Goal: Navigation & Orientation: Find specific page/section

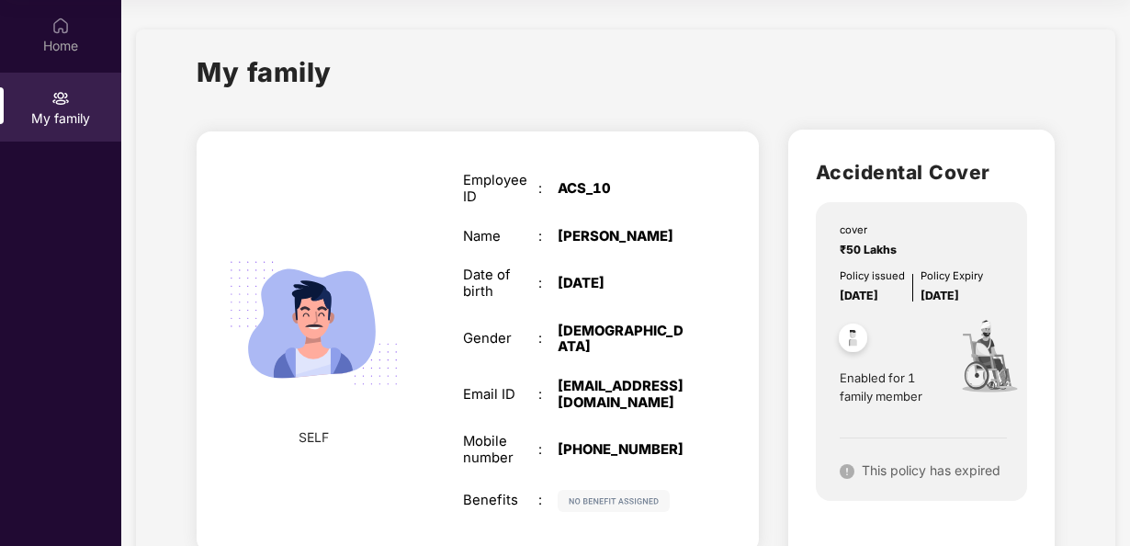
click at [56, 102] on img at bounding box center [60, 98] width 18 height 18
click at [39, 42] on div "Home" at bounding box center [60, 46] width 121 height 18
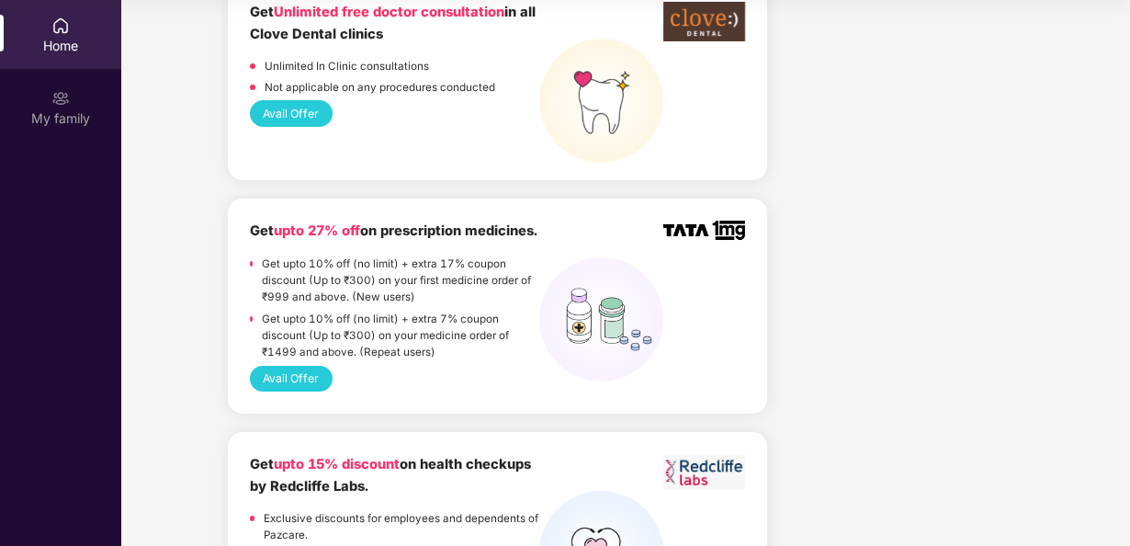
scroll to position [1010, 0]
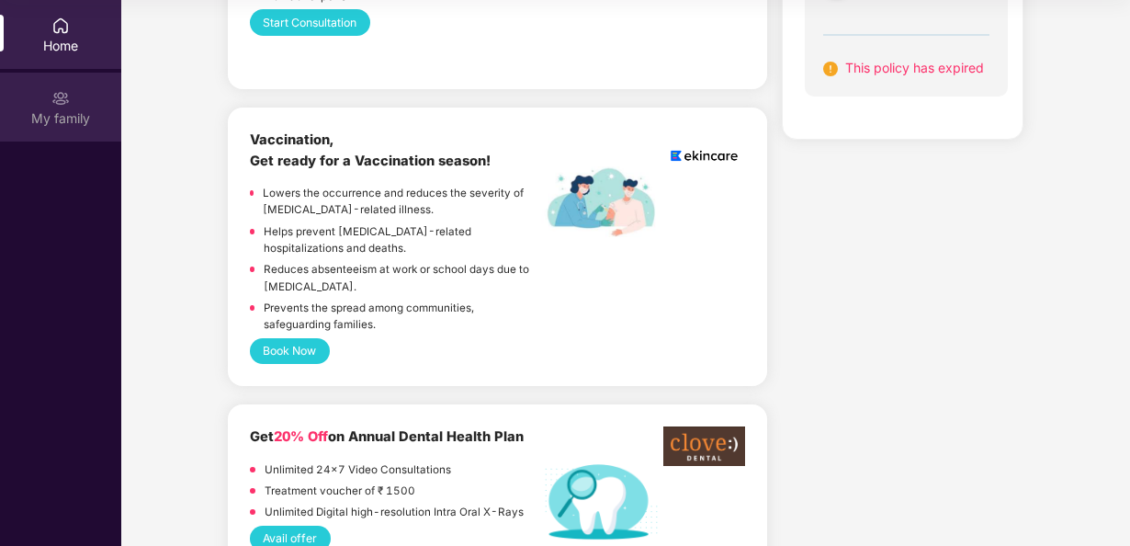
click at [75, 123] on div "My family" at bounding box center [60, 118] width 121 height 18
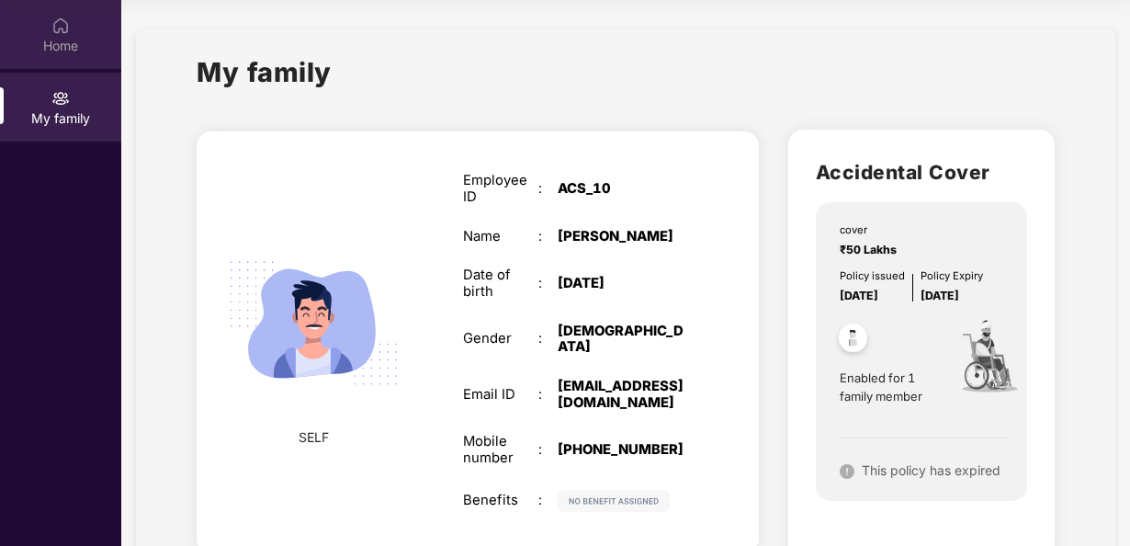
click at [73, 37] on div "Home" at bounding box center [60, 46] width 121 height 18
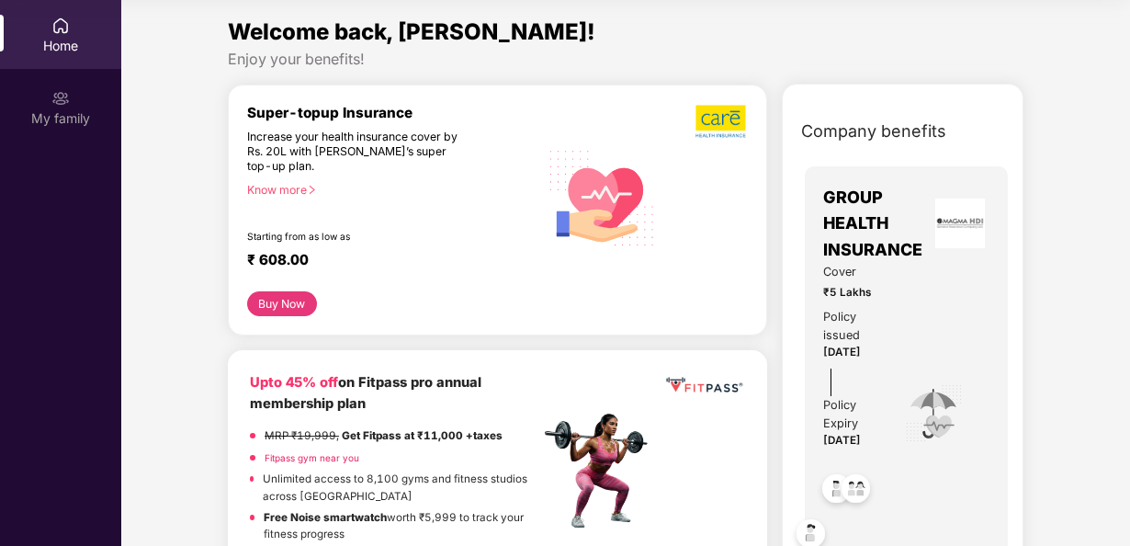
click at [289, 186] on div "Know more" at bounding box center [387, 189] width 281 height 13
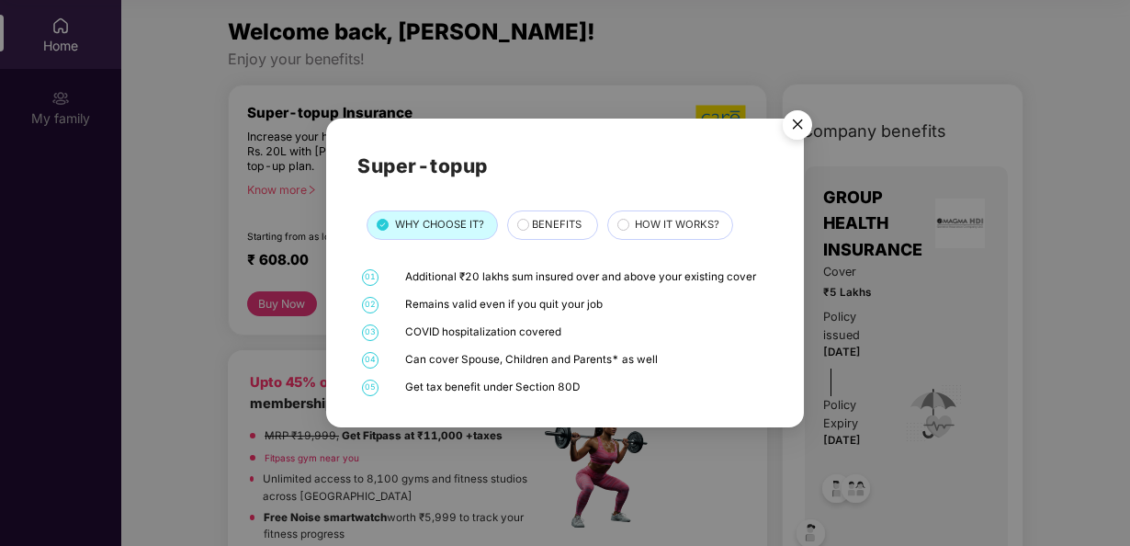
click at [795, 124] on img "Close" at bounding box center [796, 127] width 51 height 51
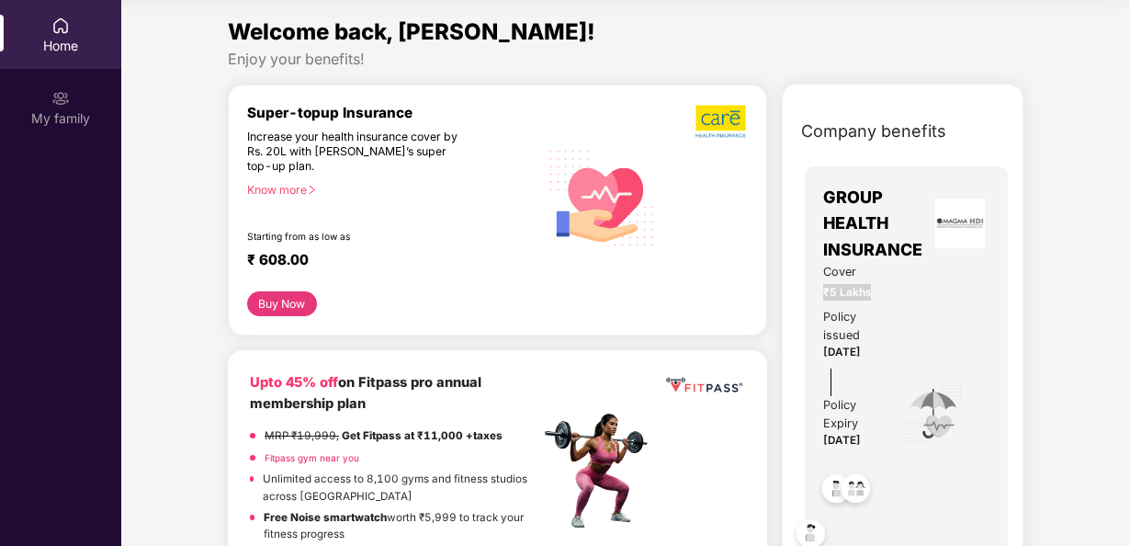
drag, startPoint x: 821, startPoint y: 289, endPoint x: 867, endPoint y: 292, distance: 46.0
click at [867, 292] on div "GROUP HEALTH INSURANCE Cover ₹5 Lakhs Policy issued [DATE] Policy Expiry [DATE]…" at bounding box center [906, 407] width 203 height 482
